Goal: Information Seeking & Learning: Learn about a topic

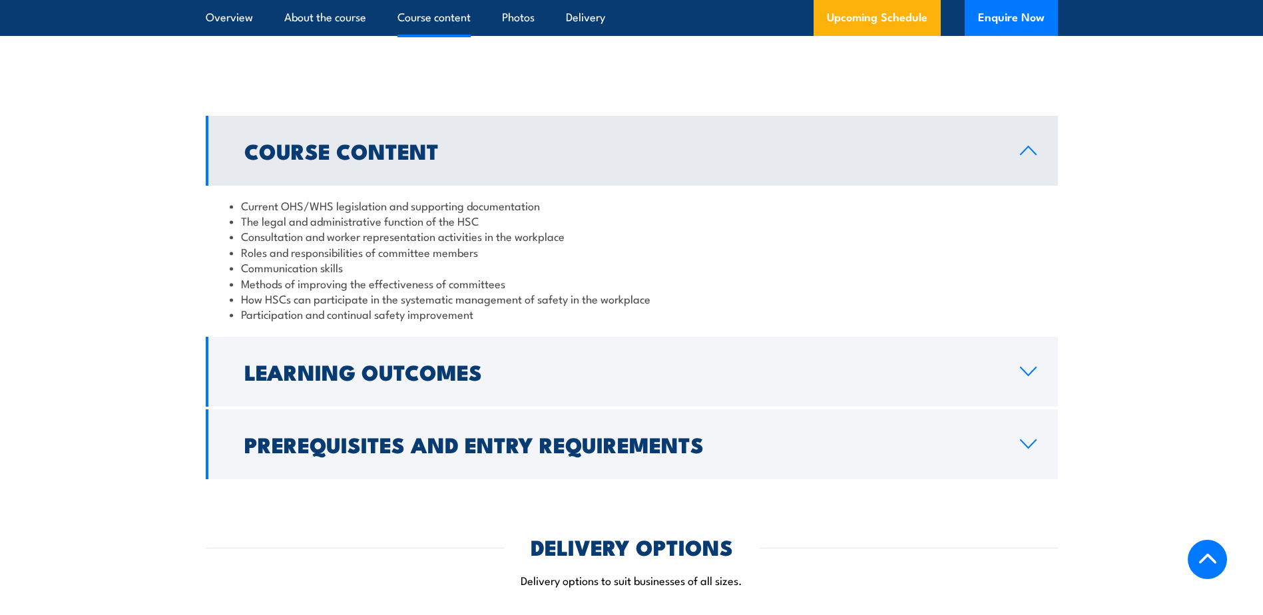
scroll to position [1198, 0]
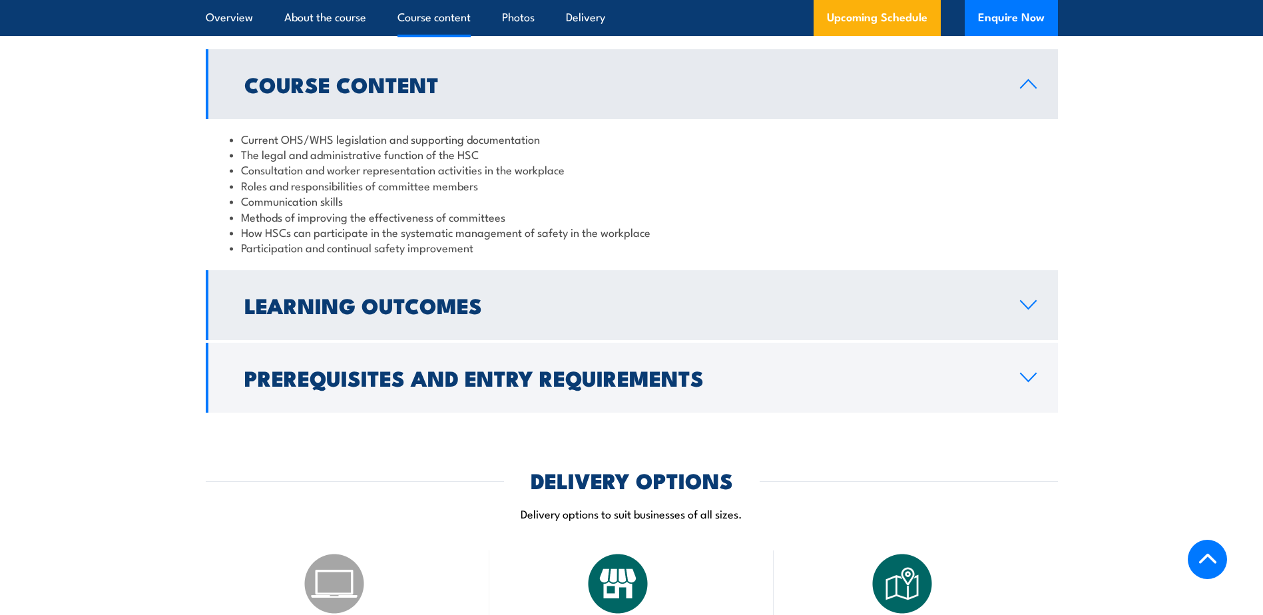
drag, startPoint x: 0, startPoint y: 0, endPoint x: 665, endPoint y: 291, distance: 726.0
click at [665, 291] on link "Learning Outcomes" at bounding box center [632, 305] width 852 height 70
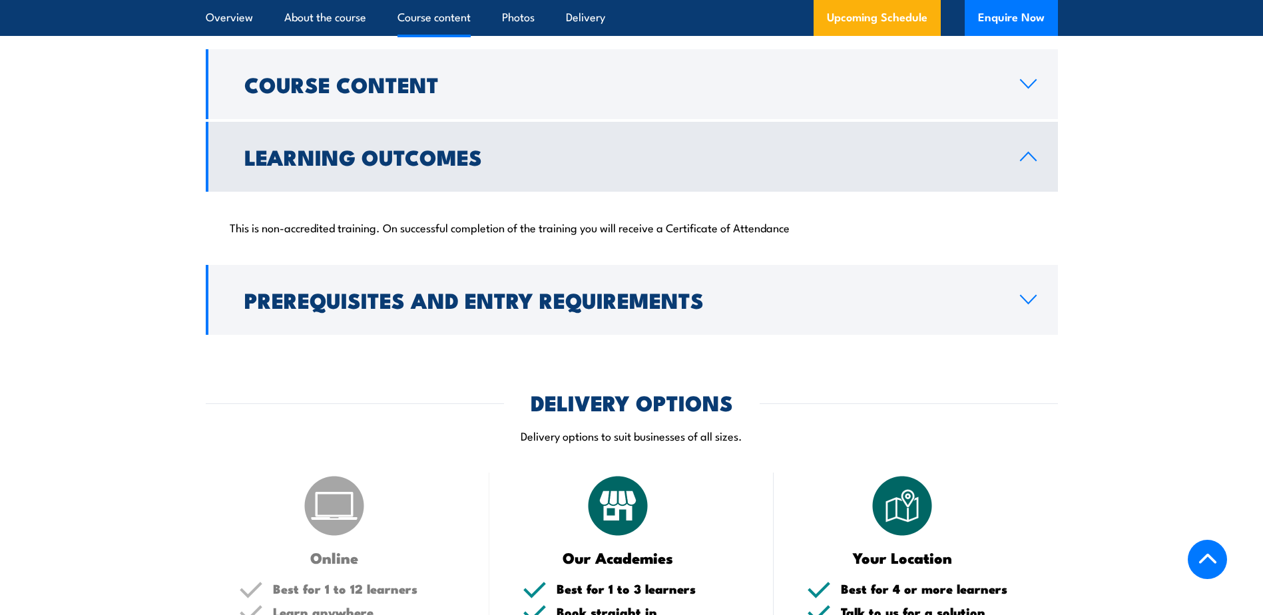
click at [665, 291] on h2 "Prerequisites and Entry Requirements" at bounding box center [621, 299] width 754 height 19
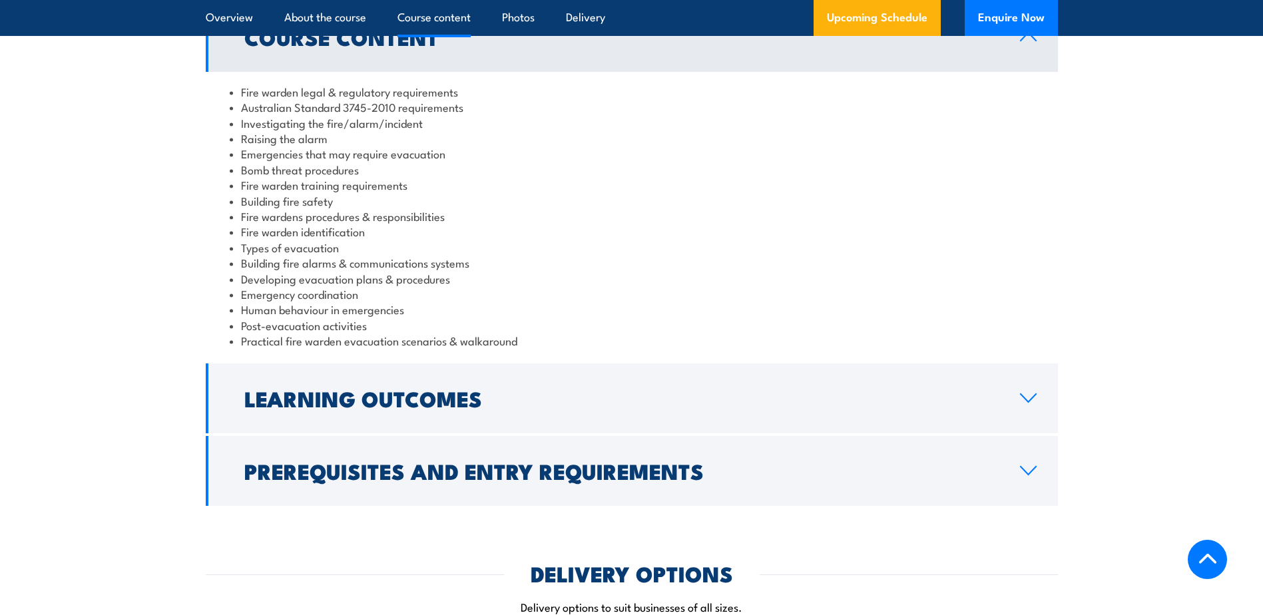
scroll to position [1465, 0]
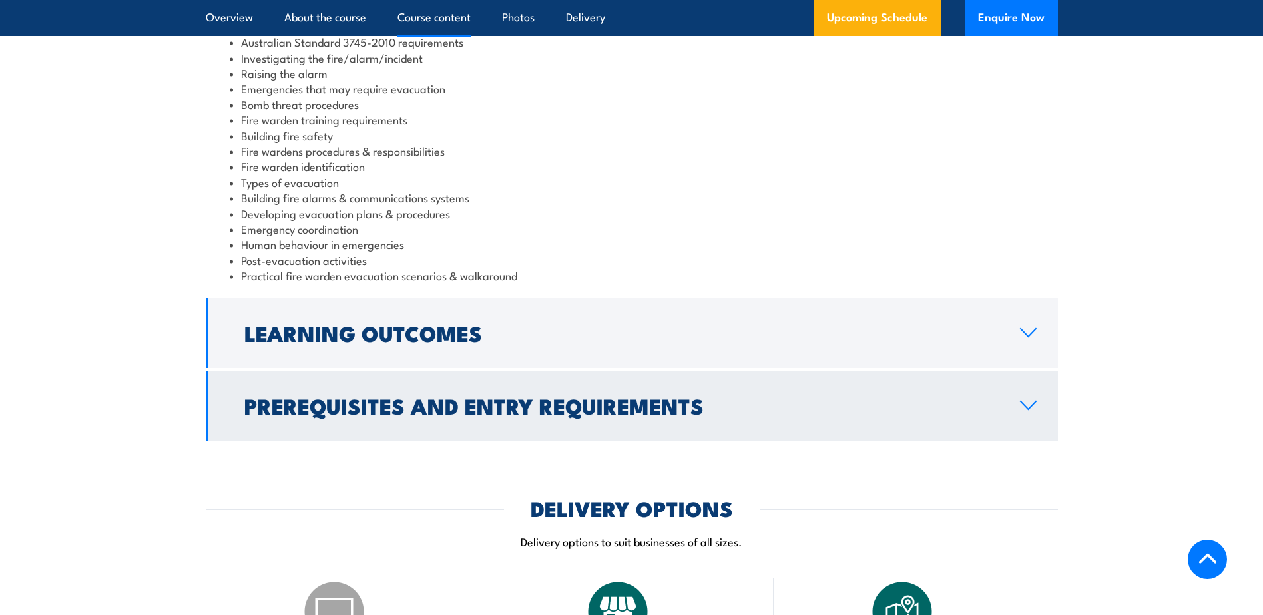
click at [406, 372] on link "Prerequisites and Entry Requirements" at bounding box center [632, 406] width 852 height 70
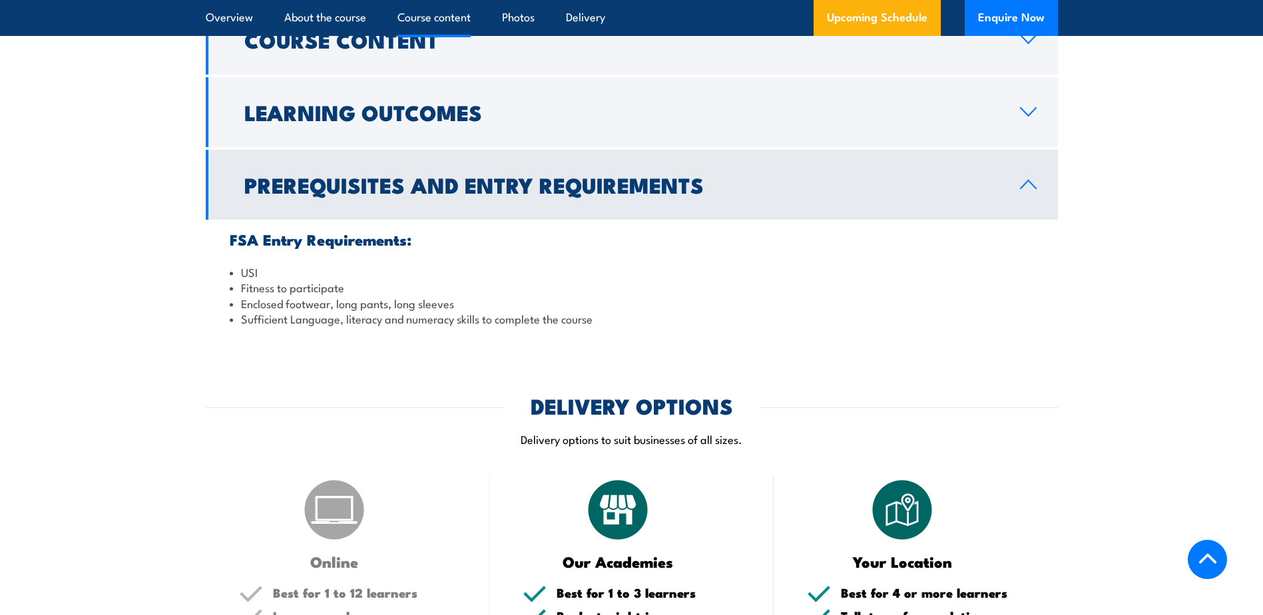
scroll to position [1332, 0]
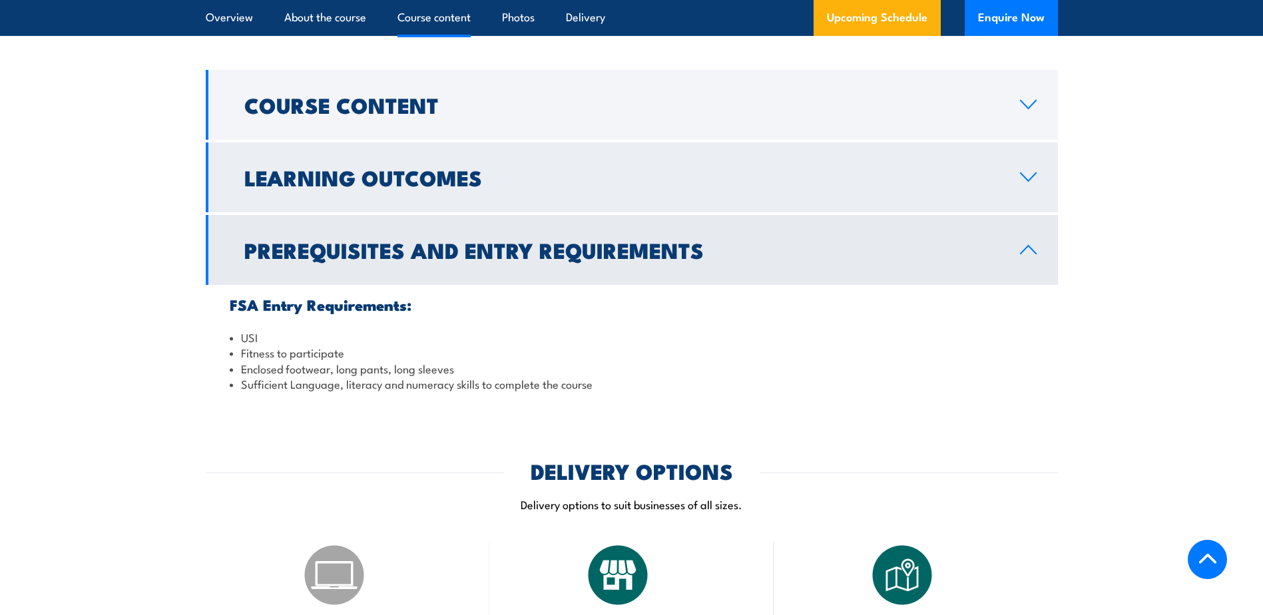
click at [418, 186] on h2 "Learning Outcomes" at bounding box center [621, 177] width 754 height 19
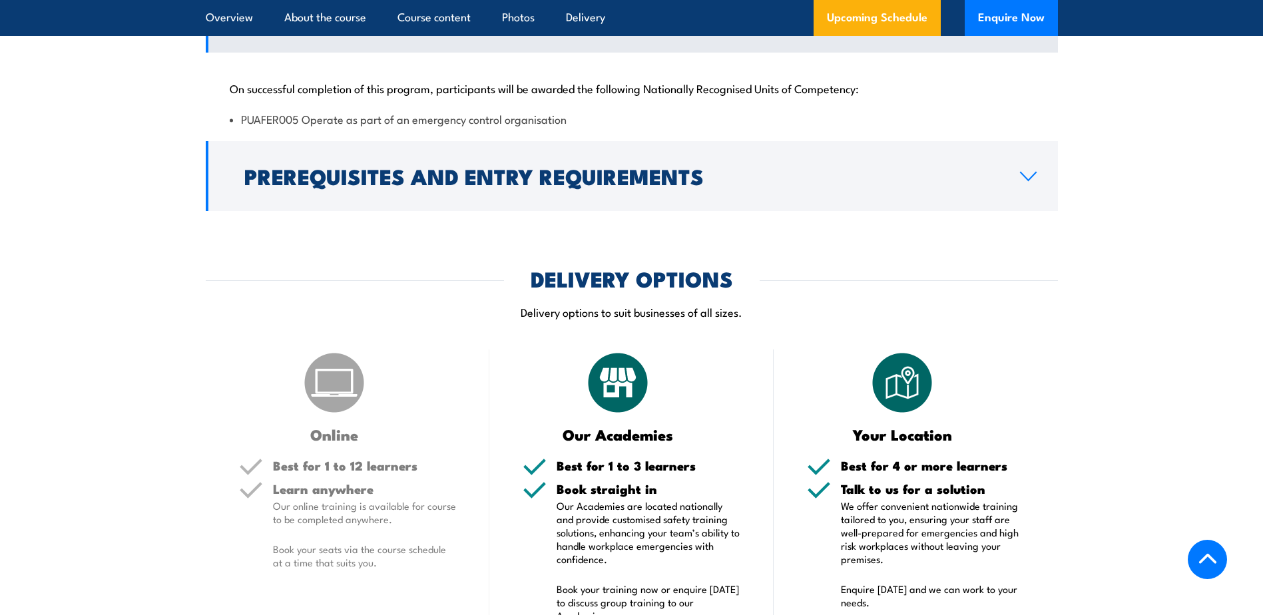
scroll to position [1598, 0]
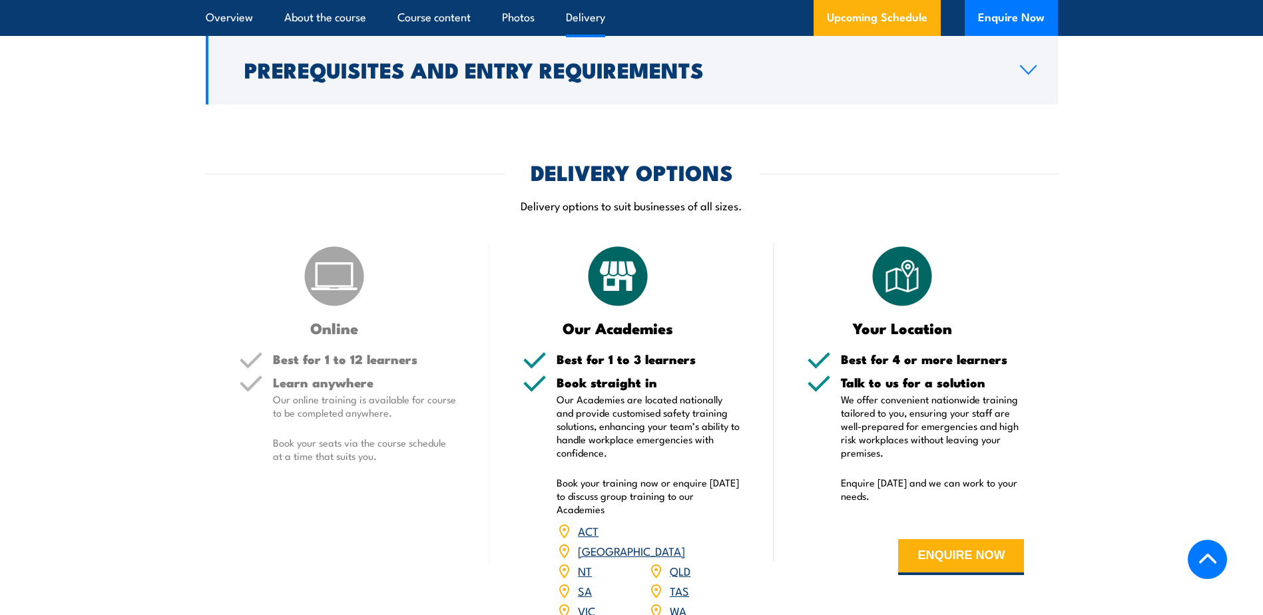
click at [342, 348] on div "Online Best for 1 to 12 learners Learn anywhere Our online training is availabl…" at bounding box center [348, 440] width 284 height 395
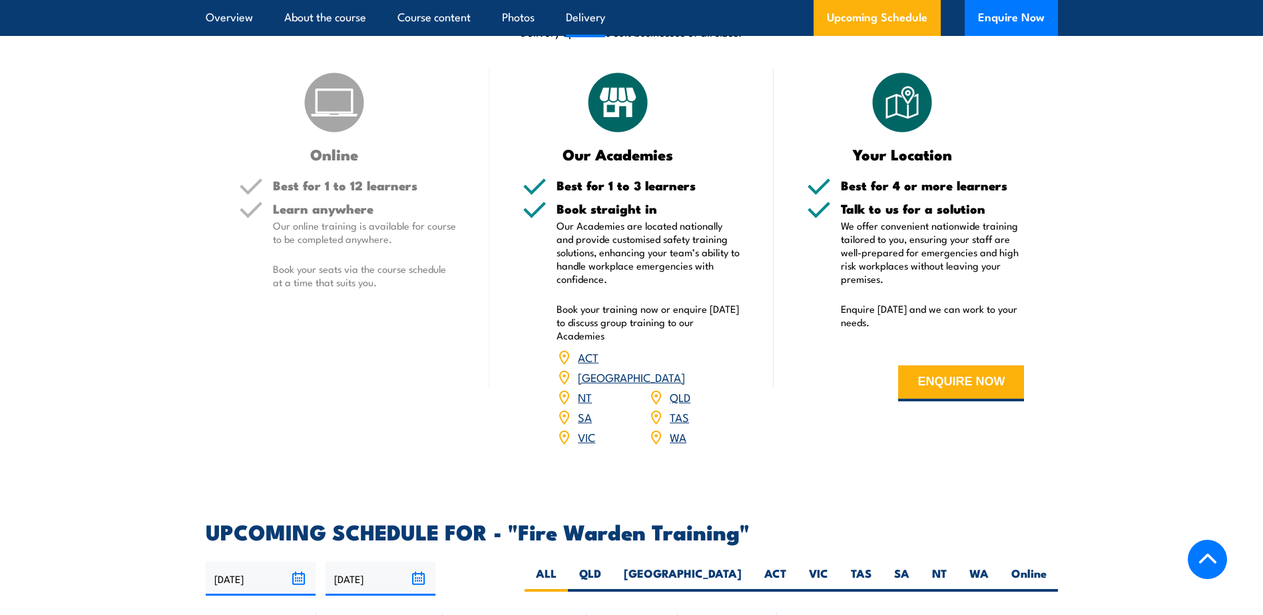
scroll to position [2064, 0]
